Goal: Task Accomplishment & Management: Use online tool/utility

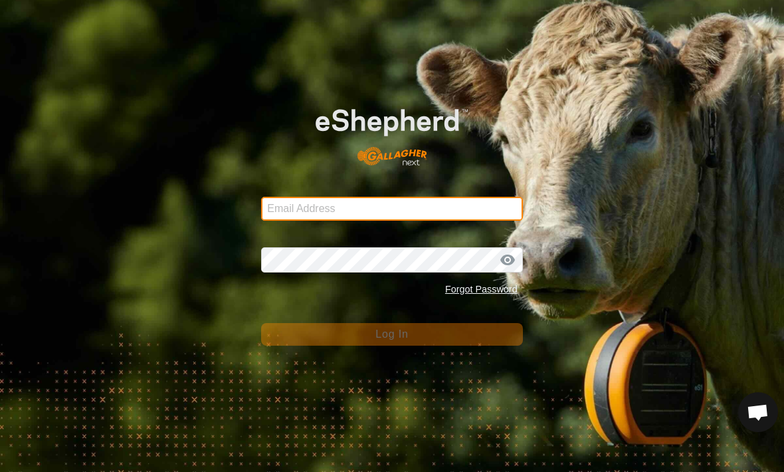
click at [432, 203] on input "Email Address" at bounding box center [391, 209] width 261 height 24
type input "[EMAIL_ADDRESS][DOMAIN_NAME]"
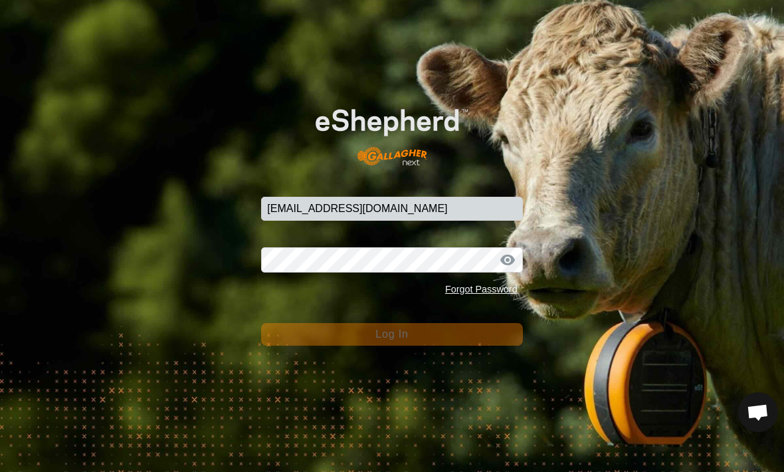
click at [391, 334] on button "Log In" at bounding box center [391, 334] width 261 height 23
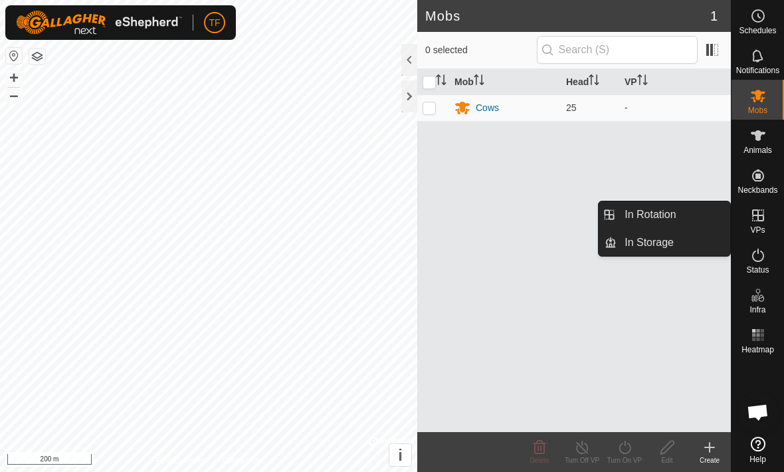
click at [681, 217] on link "In Rotation" at bounding box center [673, 214] width 114 height 27
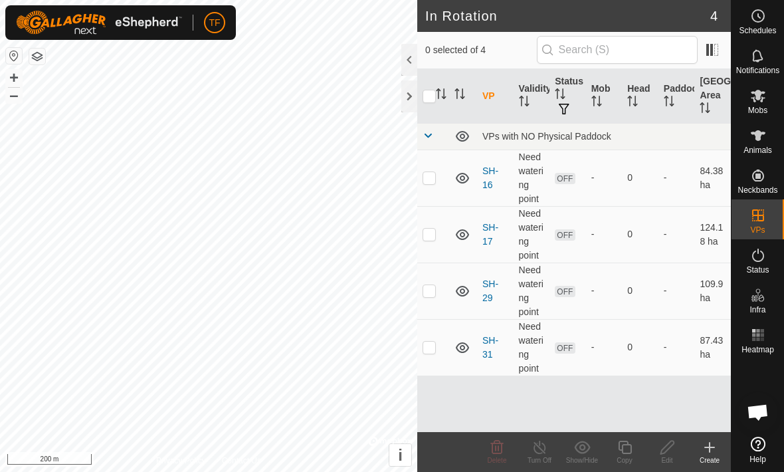
click at [492, 175] on link "SH-16" at bounding box center [490, 177] width 16 height 25
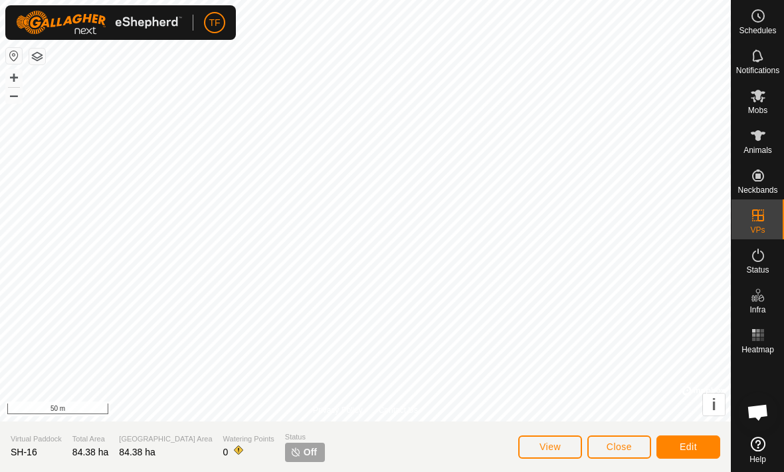
click at [695, 444] on span "Edit" at bounding box center [687, 446] width 17 height 11
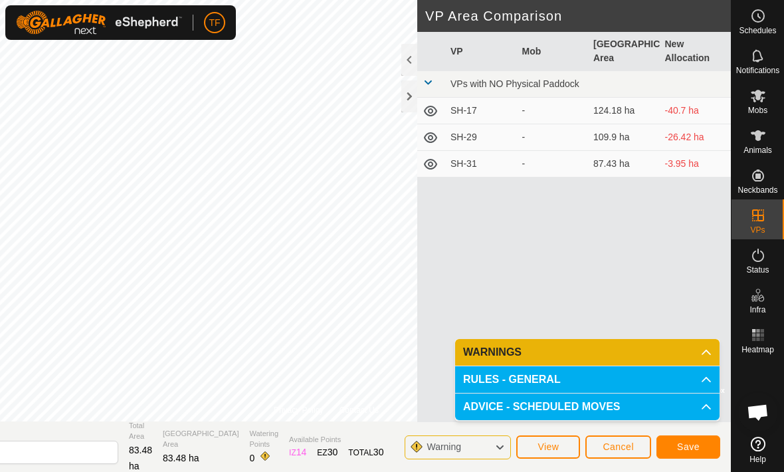
click at [690, 441] on span "Save" at bounding box center [688, 446] width 23 height 11
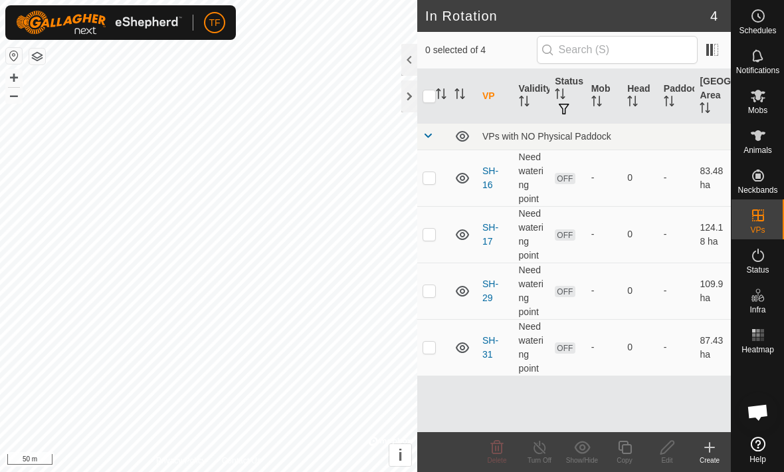
click at [497, 227] on link "SH-17" at bounding box center [490, 234] width 16 height 25
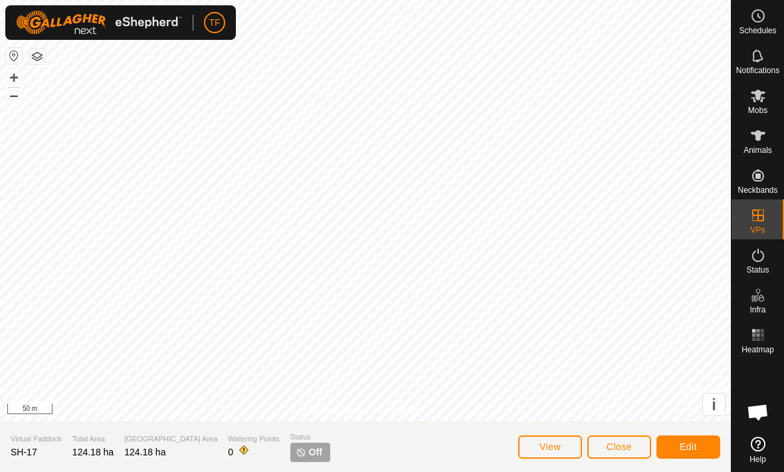
click at [690, 438] on button "Edit" at bounding box center [688, 446] width 64 height 23
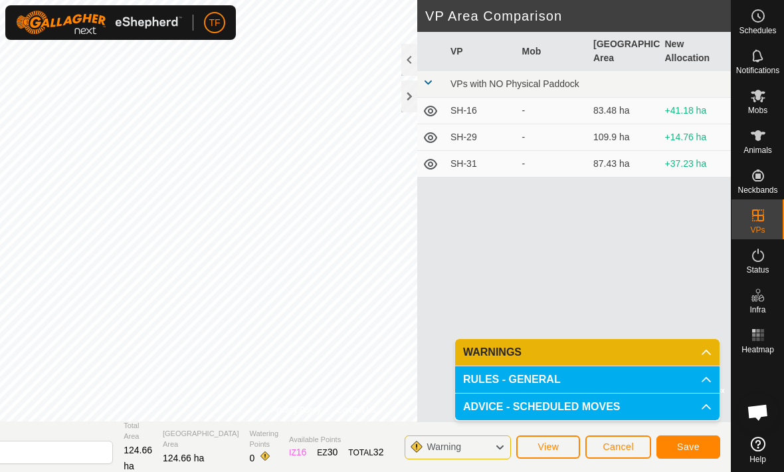
click at [694, 435] on button "Save" at bounding box center [688, 446] width 64 height 23
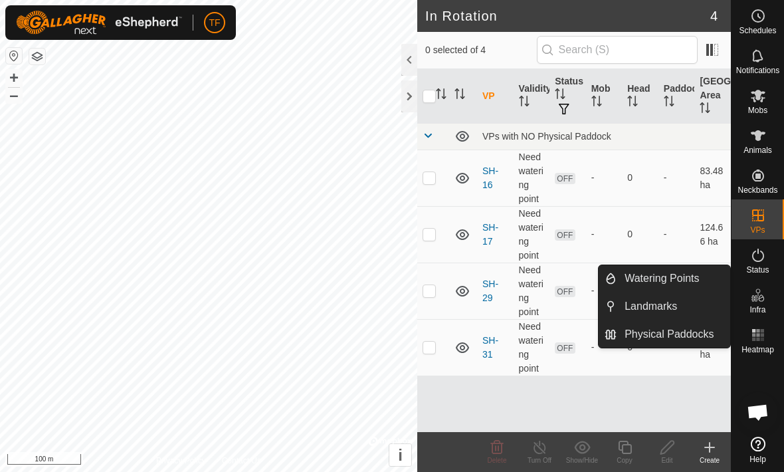
click at [693, 278] on span "Watering Points" at bounding box center [661, 278] width 74 height 16
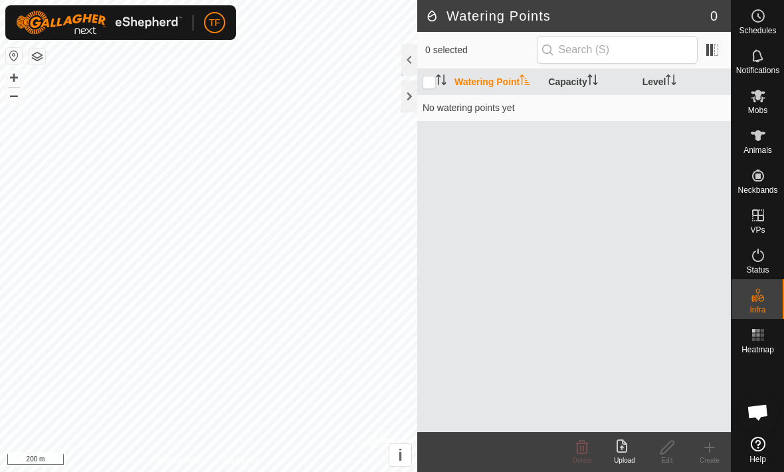
click at [717, 440] on create-svg-icon at bounding box center [709, 447] width 43 height 16
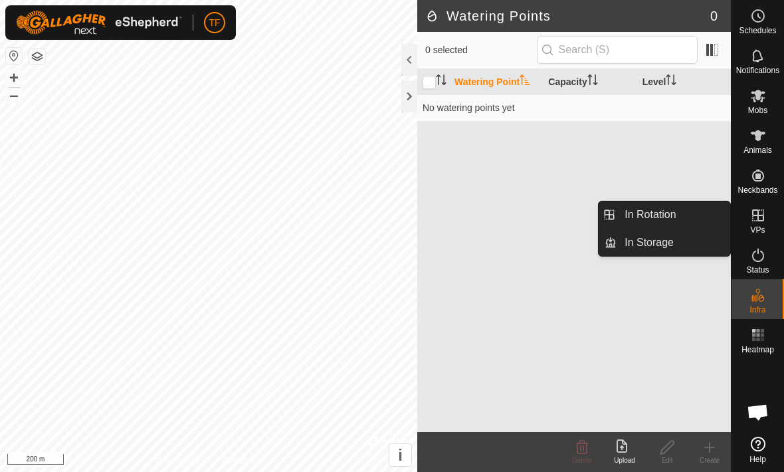
click at [683, 214] on link "In Rotation" at bounding box center [673, 214] width 114 height 27
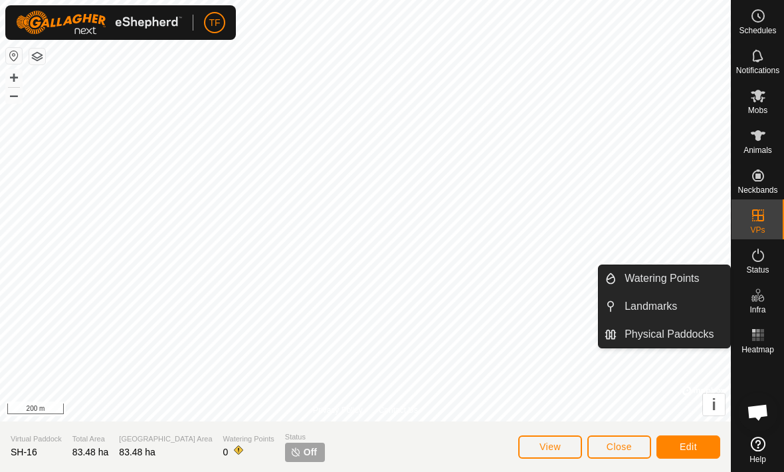
click at [693, 283] on span "Watering Points" at bounding box center [661, 278] width 74 height 16
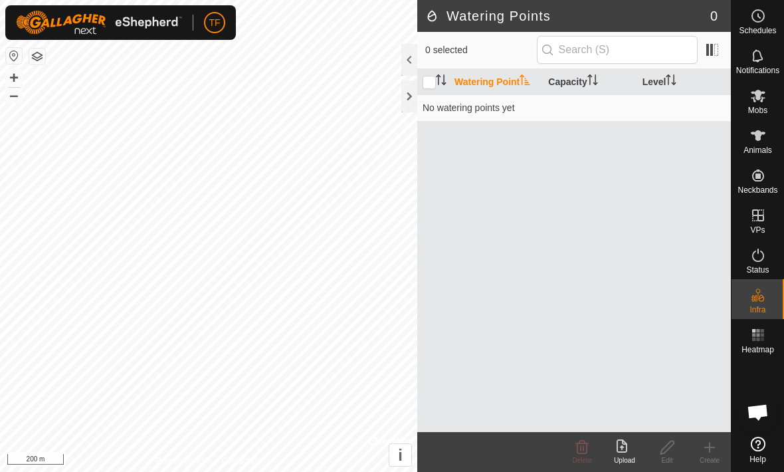
click at [626, 446] on icon at bounding box center [621, 445] width 11 height 13
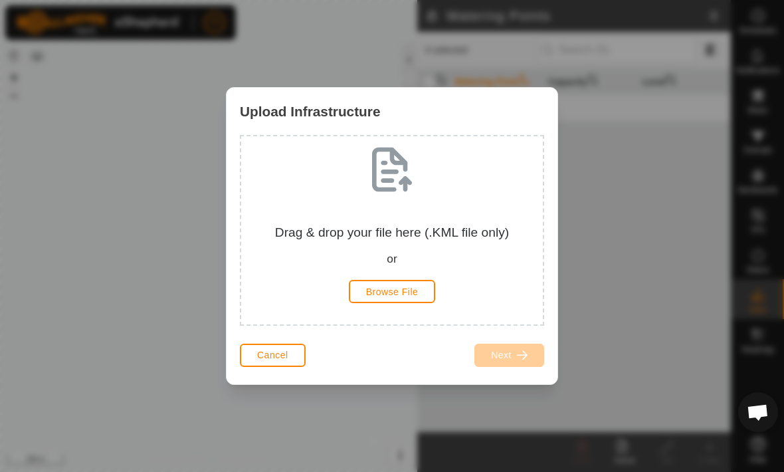
click at [284, 355] on span "Cancel" at bounding box center [272, 354] width 31 height 11
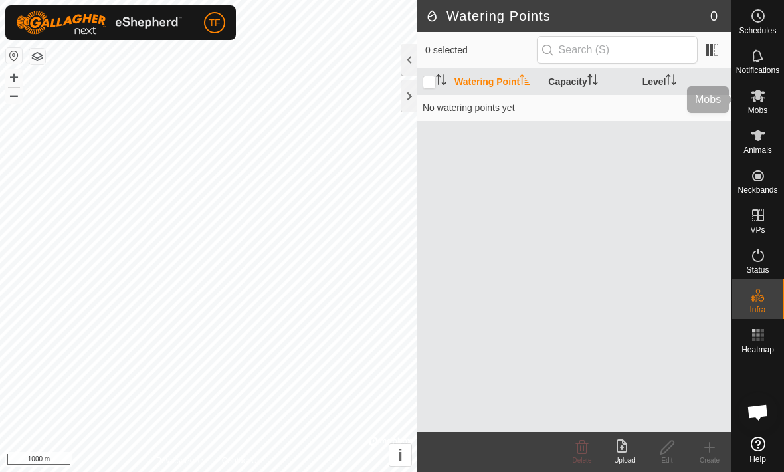
click at [758, 104] on es-mob-svg-icon at bounding box center [758, 95] width 24 height 21
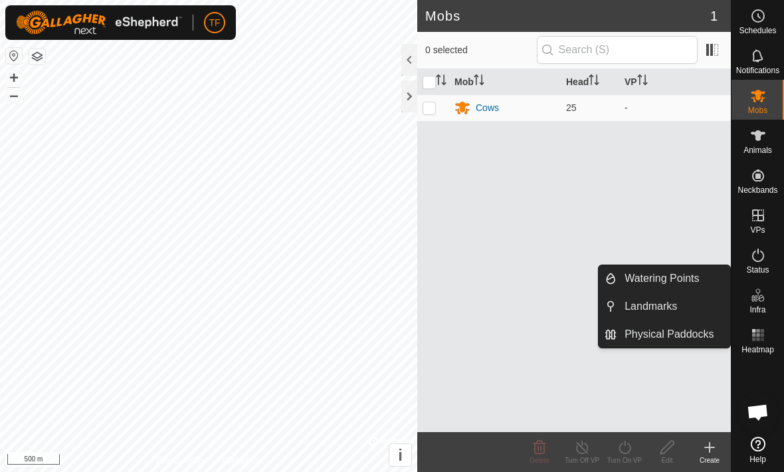
click at [707, 280] on link "Watering Points" at bounding box center [673, 278] width 114 height 27
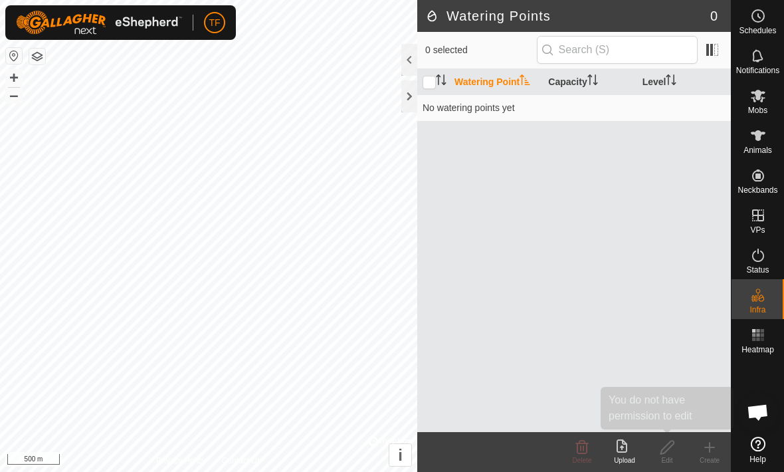
click at [676, 451] on edit-svg-icon at bounding box center [667, 447] width 43 height 16
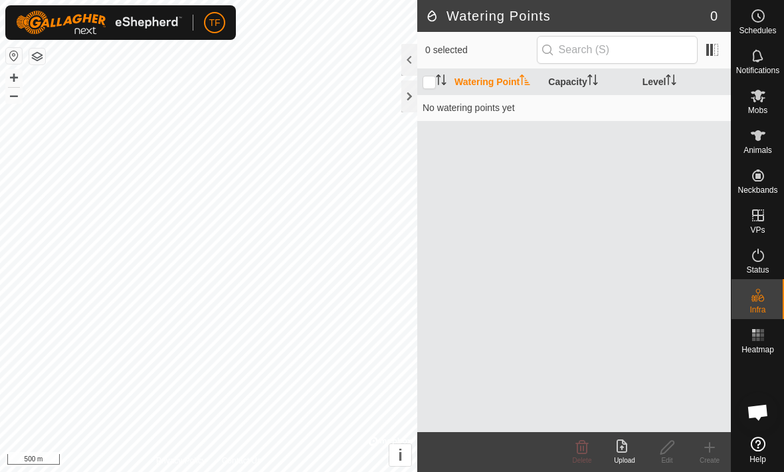
click at [727, 450] on create-svg-icon at bounding box center [709, 447] width 43 height 16
click at [710, 453] on icon at bounding box center [709, 447] width 16 height 16
click at [708, 449] on icon at bounding box center [709, 447] width 16 height 16
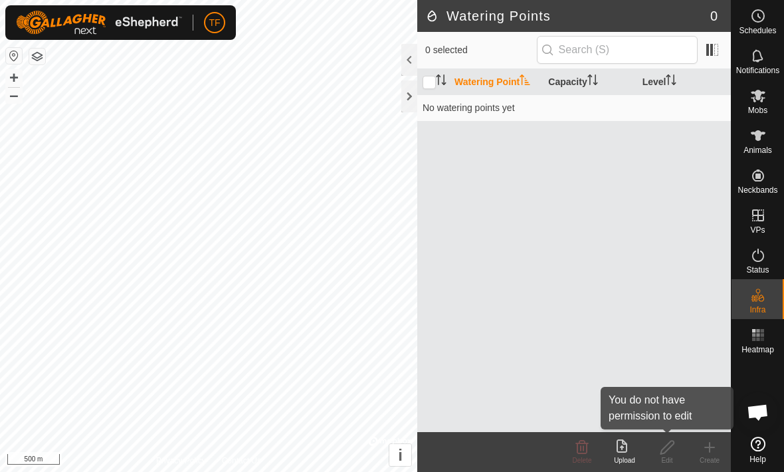
click at [673, 448] on icon at bounding box center [667, 447] width 17 height 16
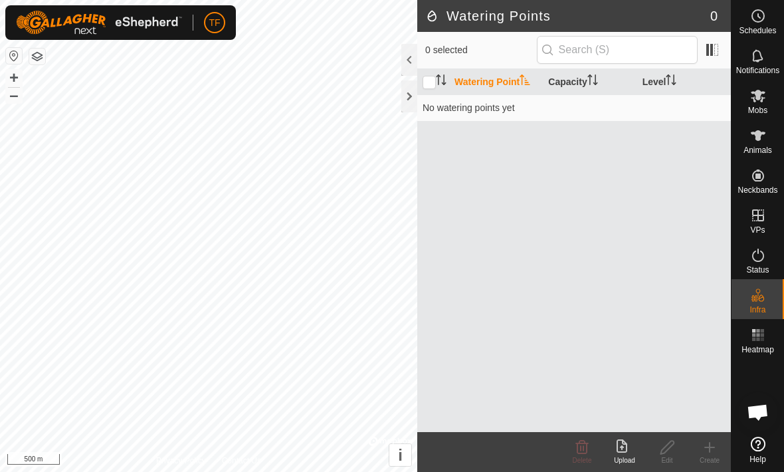
click at [711, 449] on icon at bounding box center [709, 447] width 16 height 16
click at [705, 386] on div "Watering Point Capacity Level No watering points yet" at bounding box center [574, 250] width 314 height 363
click at [699, 358] on div "Watering Point Capacity Level No watering points yet" at bounding box center [574, 250] width 314 height 363
click at [651, 54] on input "text" at bounding box center [617, 50] width 161 height 28
